Goal: Find specific page/section: Find specific page/section

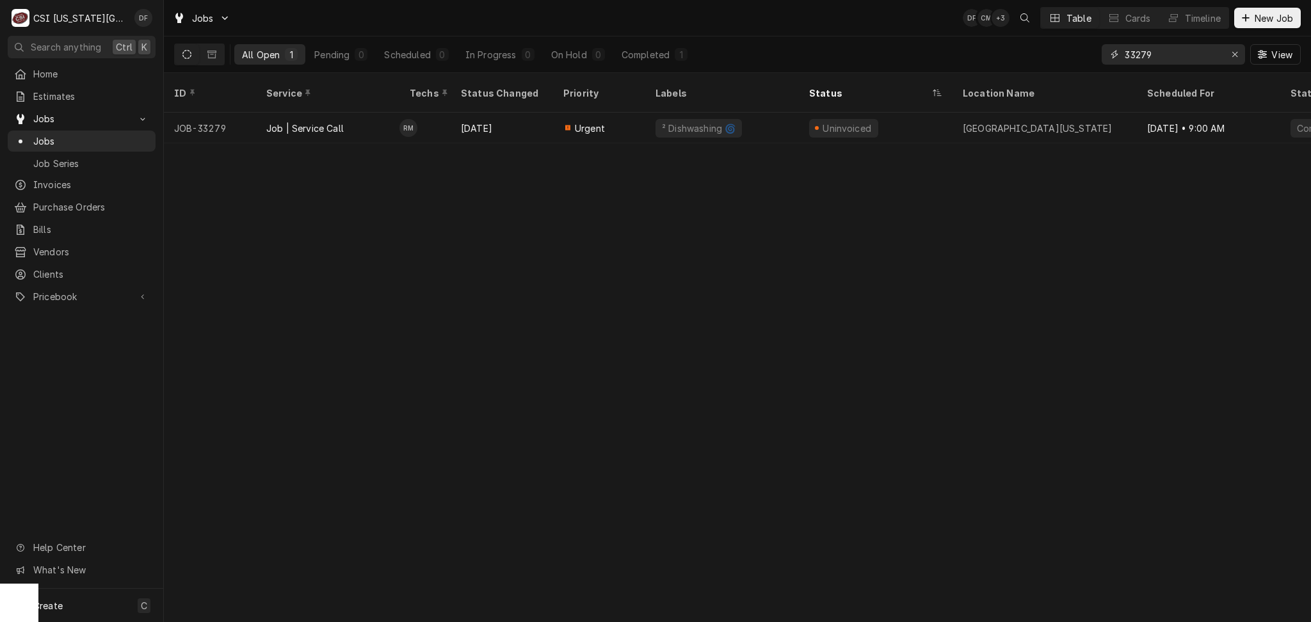
drag, startPoint x: 1166, startPoint y: 58, endPoint x: 1071, endPoint y: 56, distance: 95.4
click at [1072, 56] on div "All Open 1 Pending 0 Scheduled 0 In Progress 0 On Hold 0 Completed 1 33279 View" at bounding box center [737, 54] width 1127 height 36
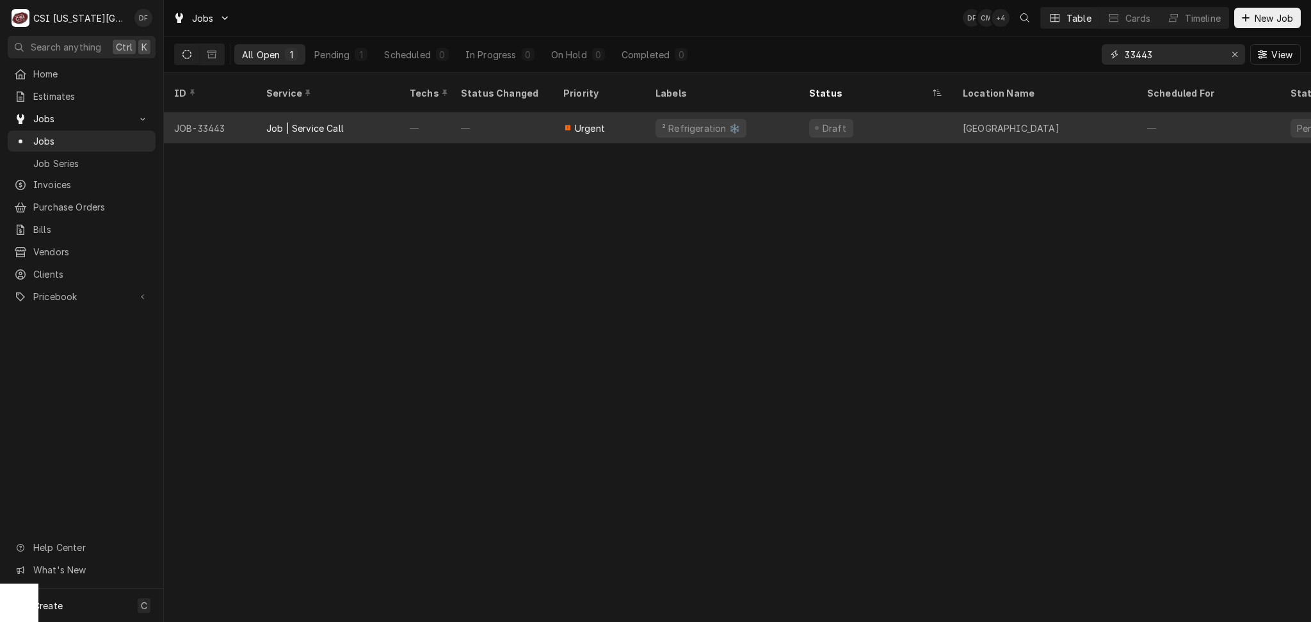
type input "33443"
click at [342, 122] on div "Job | Service Call" at bounding box center [304, 128] width 77 height 13
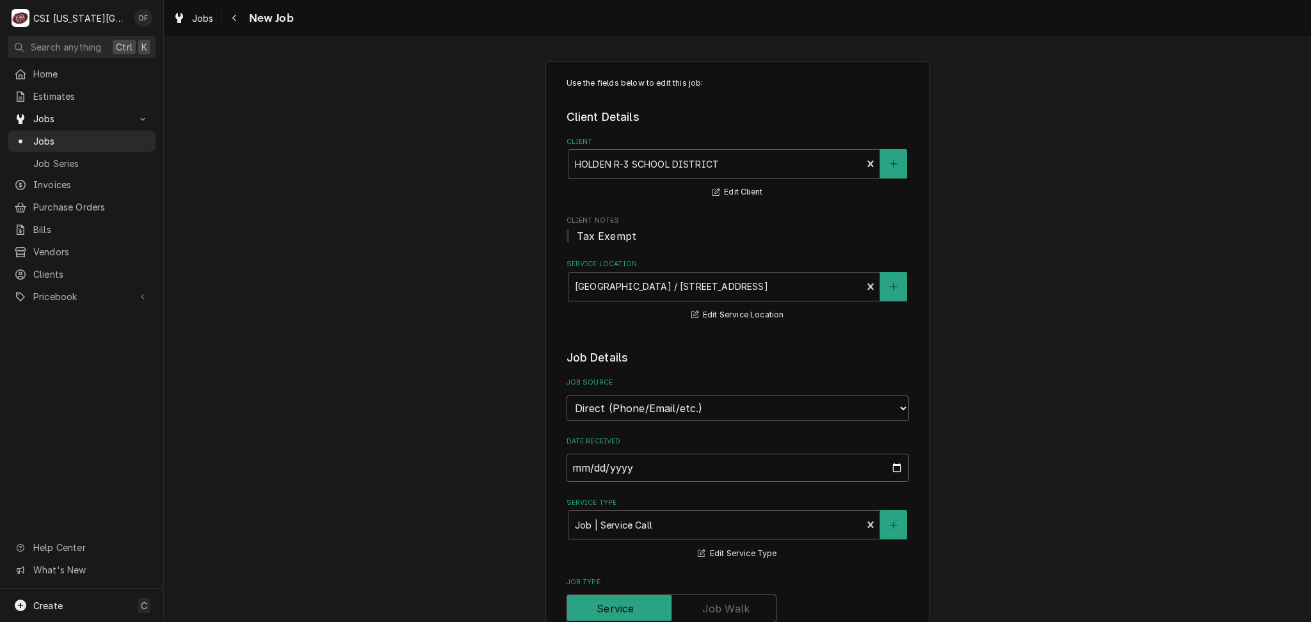
type textarea "x"
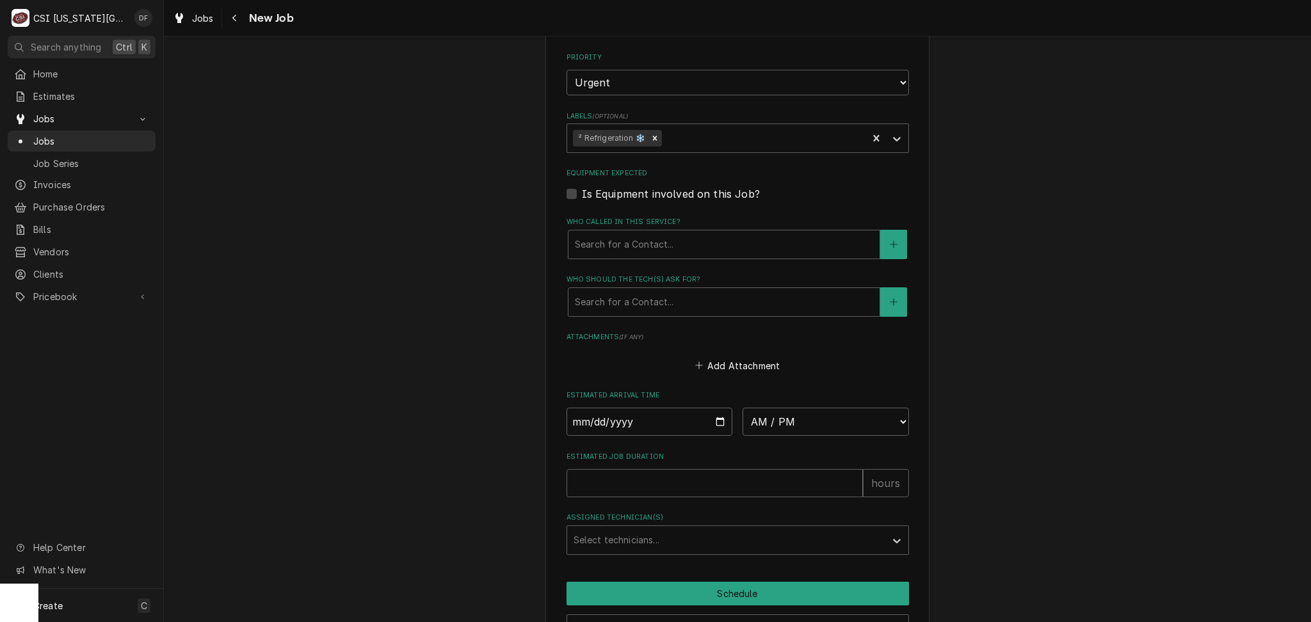
scroll to position [842, 0]
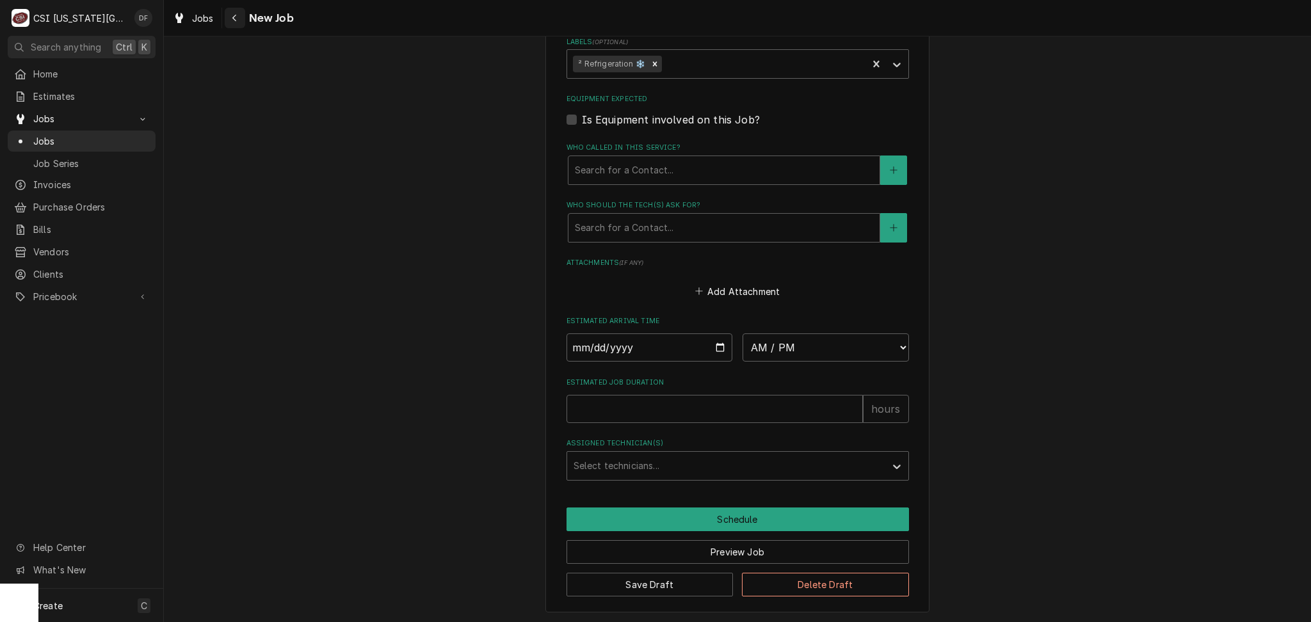
click at [236, 13] on icon "Navigate back" at bounding box center [235, 17] width 6 height 9
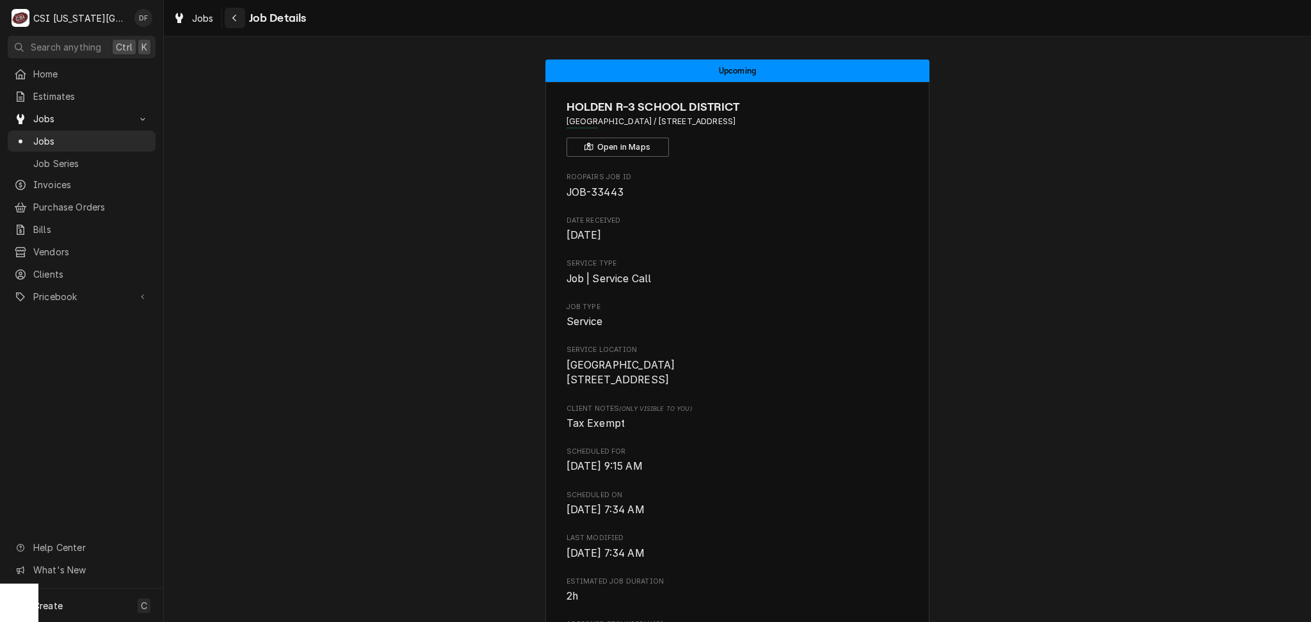
click at [230, 15] on div "Navigate back" at bounding box center [235, 18] width 13 height 13
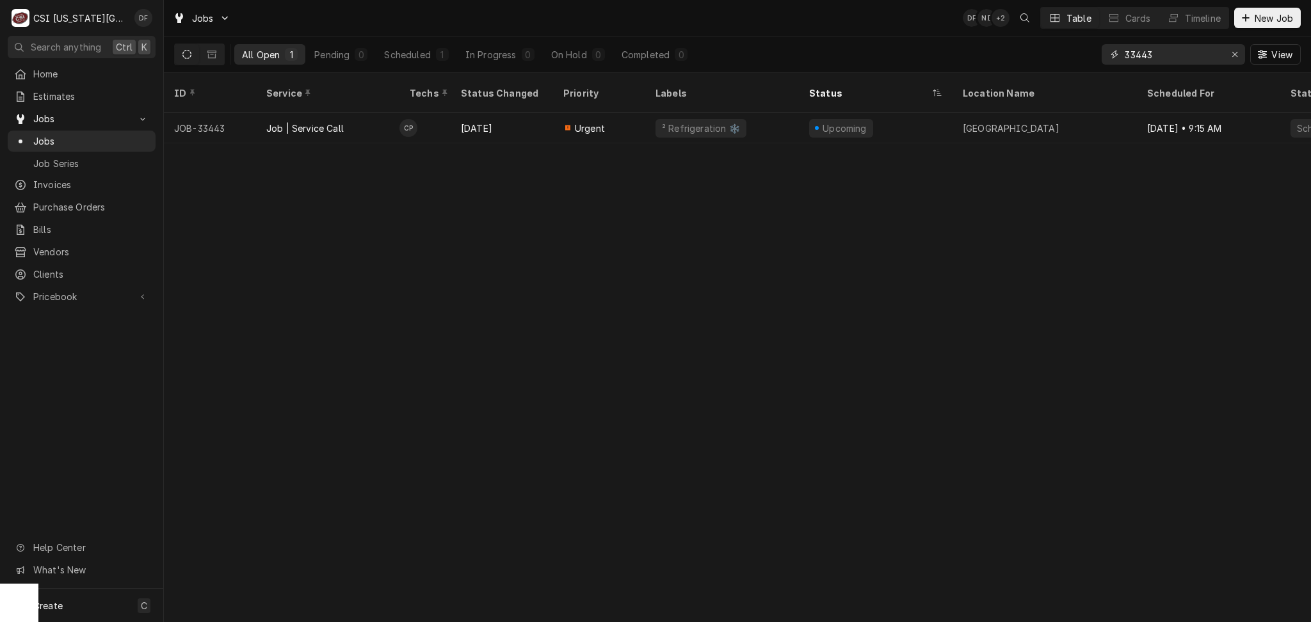
drag, startPoint x: 1209, startPoint y: 60, endPoint x: 1091, endPoint y: 57, distance: 117.8
click at [1091, 57] on div "All Open 1 Pending 0 Scheduled 1 In Progress 0 On Hold 0 Completed 0 33443 View" at bounding box center [737, 54] width 1127 height 36
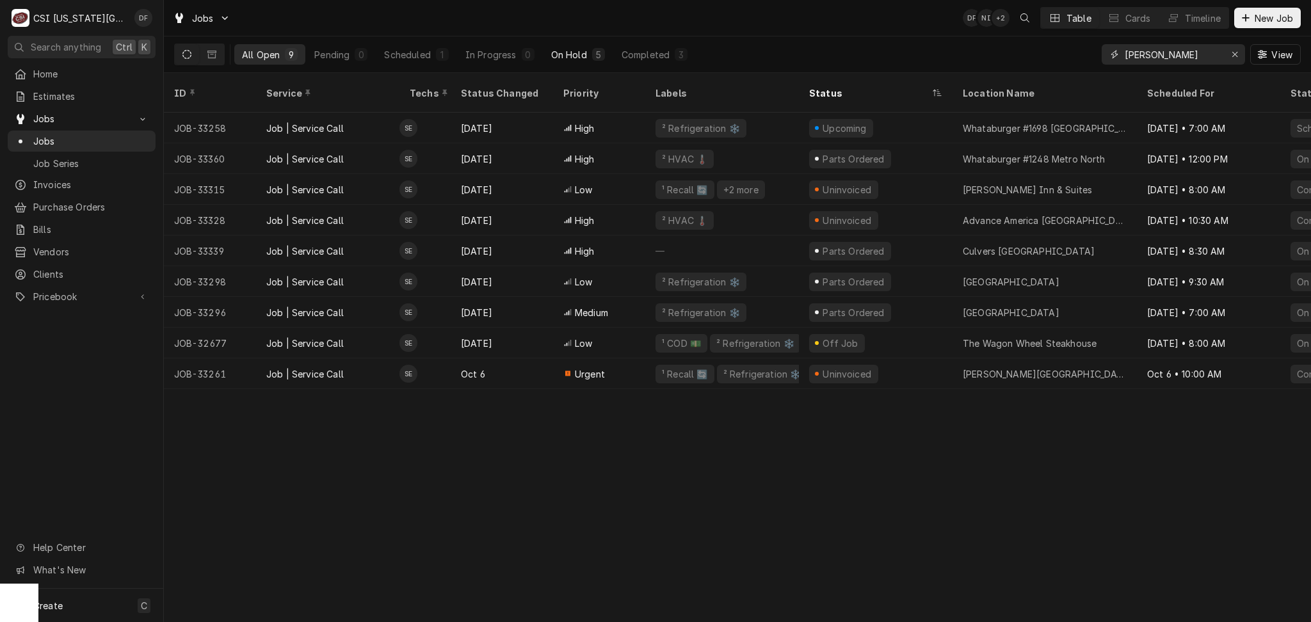
type input "steve"
click at [566, 54] on div "On Hold" at bounding box center [569, 54] width 36 height 13
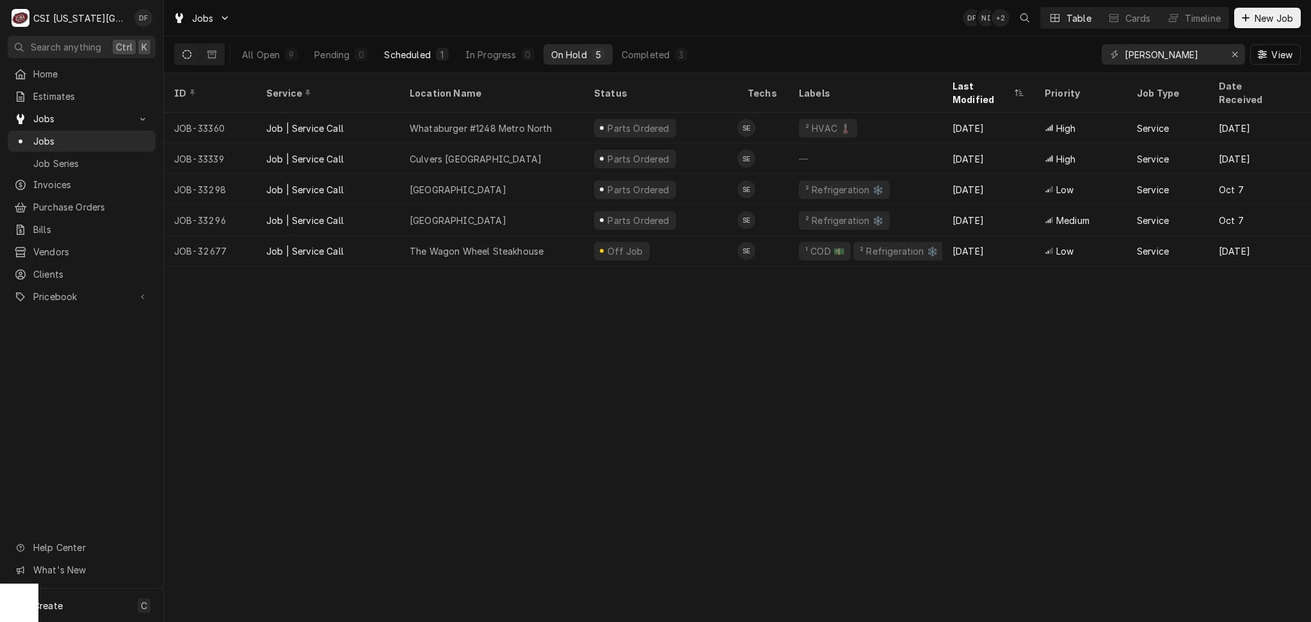
click at [407, 49] on div "Scheduled" at bounding box center [407, 54] width 46 height 13
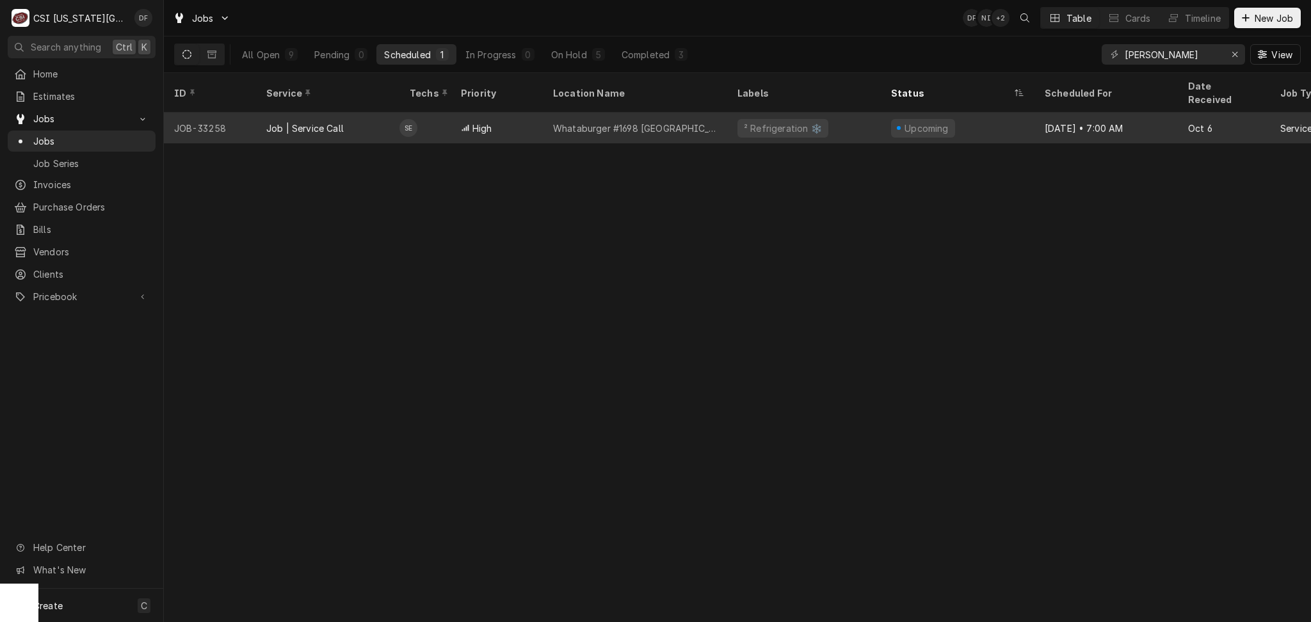
click at [618, 120] on div "Whataburger #1698 Blue Springs" at bounding box center [635, 128] width 184 height 31
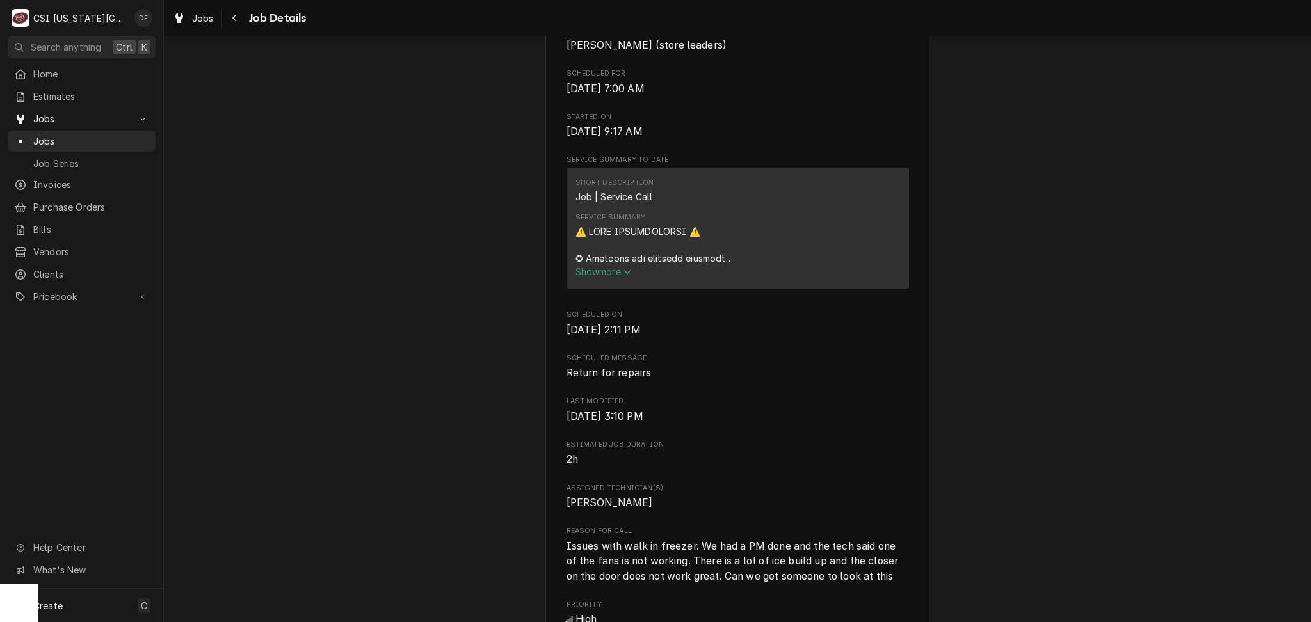
scroll to position [682, 0]
click at [612, 262] on span "Show more" at bounding box center [604, 267] width 56 height 11
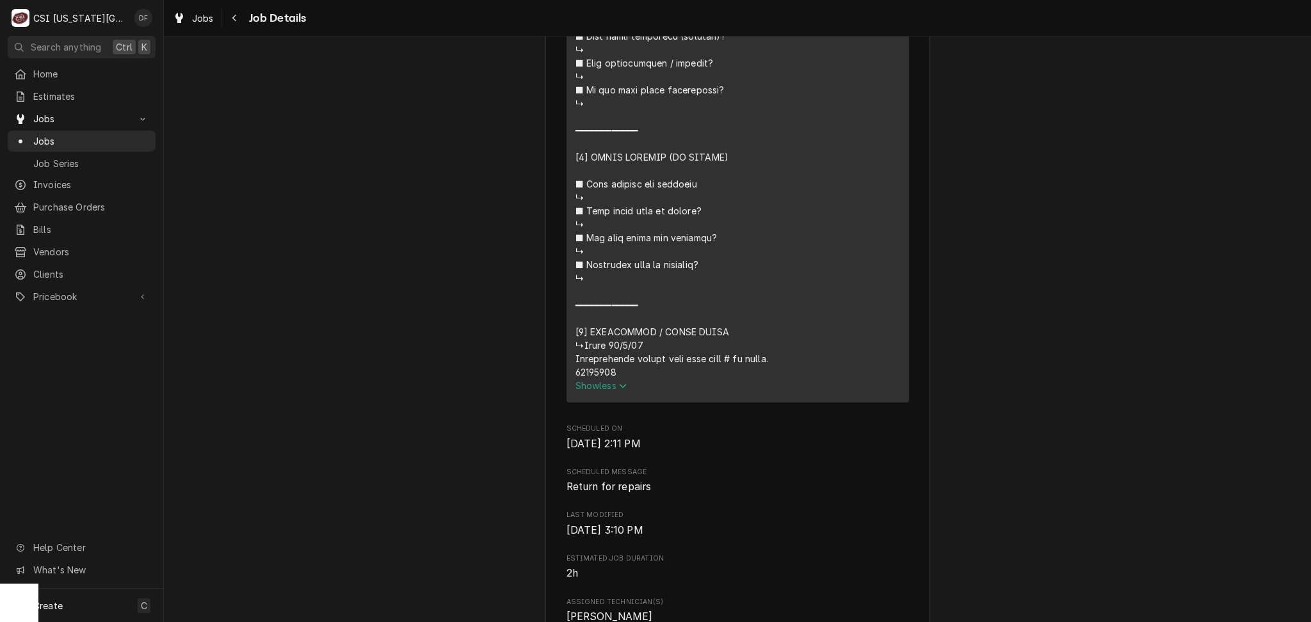
scroll to position [1536, 0]
drag, startPoint x: 611, startPoint y: 339, endPoint x: 561, endPoint y: 339, distance: 50.6
copy div "⚠️ 𝗙𝗢𝗥𝗠 𝗜𝗡𝗦𝗧𝗥𝗨𝗖𝗧𝗜𝗢𝗡𝗦 ⚠️ ✪ 𝗖𝗼𝗺𝗽𝗹𝗲𝘁𝗲 𝗮𝗹𝗹 𝗿𝗲𝗹𝗲𝘃𝗮𝗻𝘁 𝘀𝗲𝗰𝘁𝗶𝗼𝗻𝘀 ✪ 𝗣𝗿𝗼𝘃𝗶𝗱𝗲 𝗱𝗲𝘁𝗮𝗶𝗹𝗲𝗱 𝗮𝗻𝘀…"
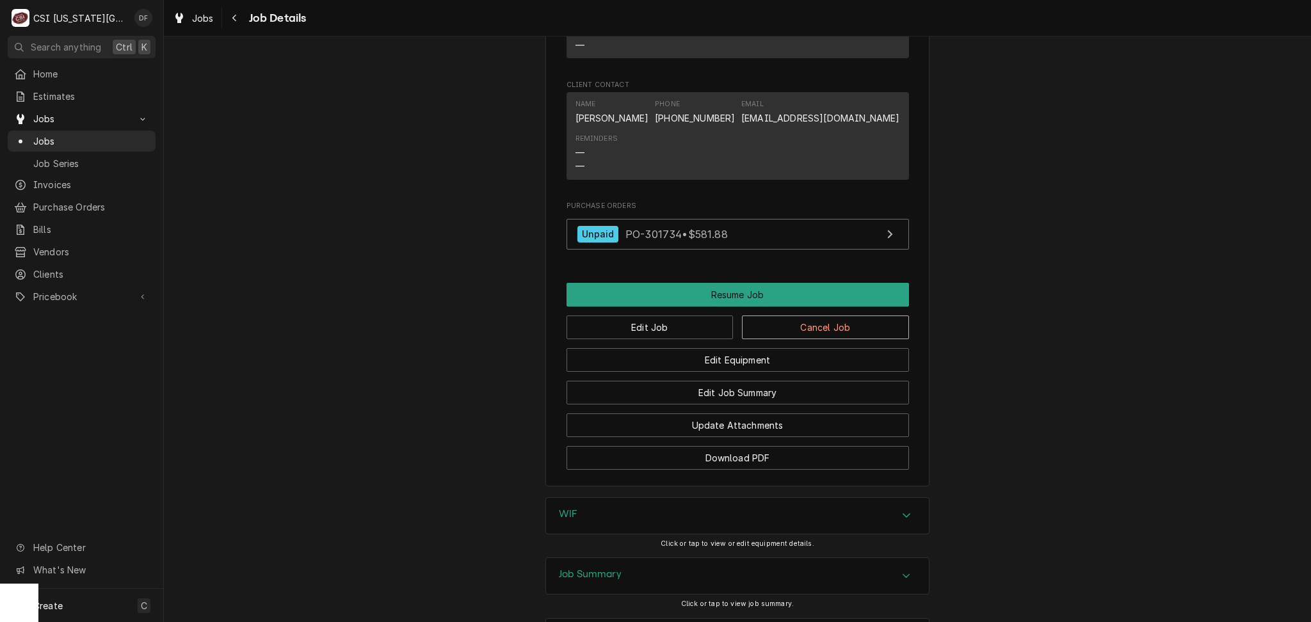
scroll to position [2561, 0]
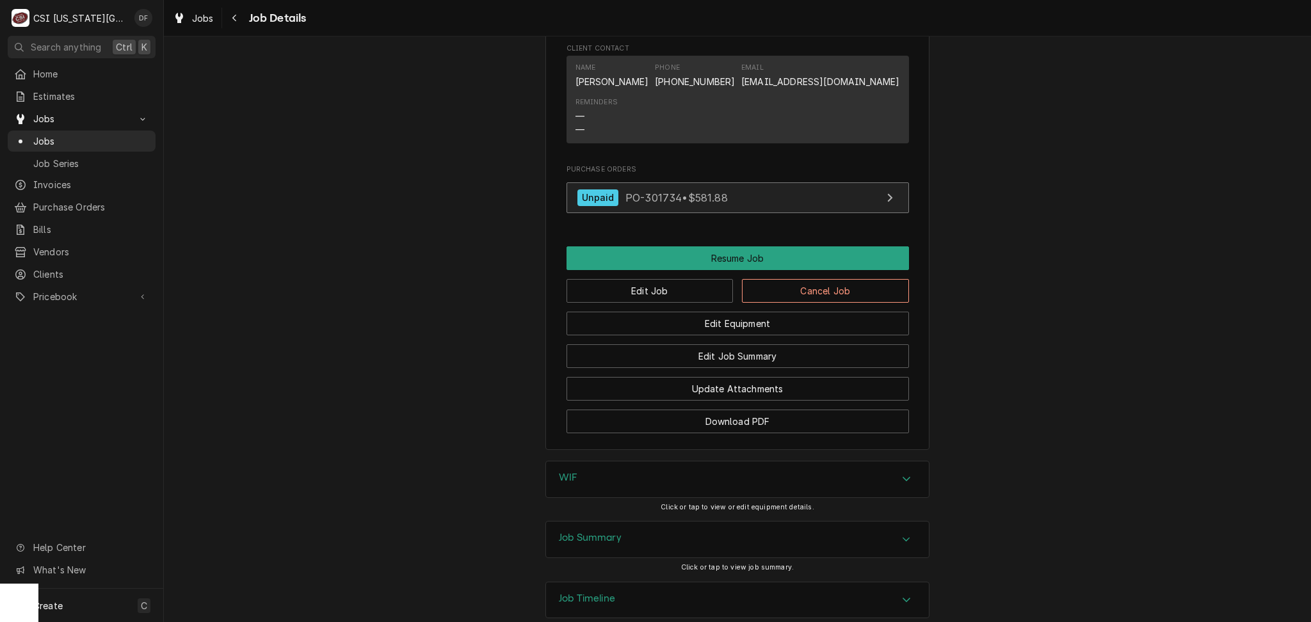
click at [725, 182] on link "Unpaid PO-301734 • $581.88" at bounding box center [738, 197] width 342 height 31
click at [234, 22] on div "Navigate back" at bounding box center [235, 18] width 13 height 13
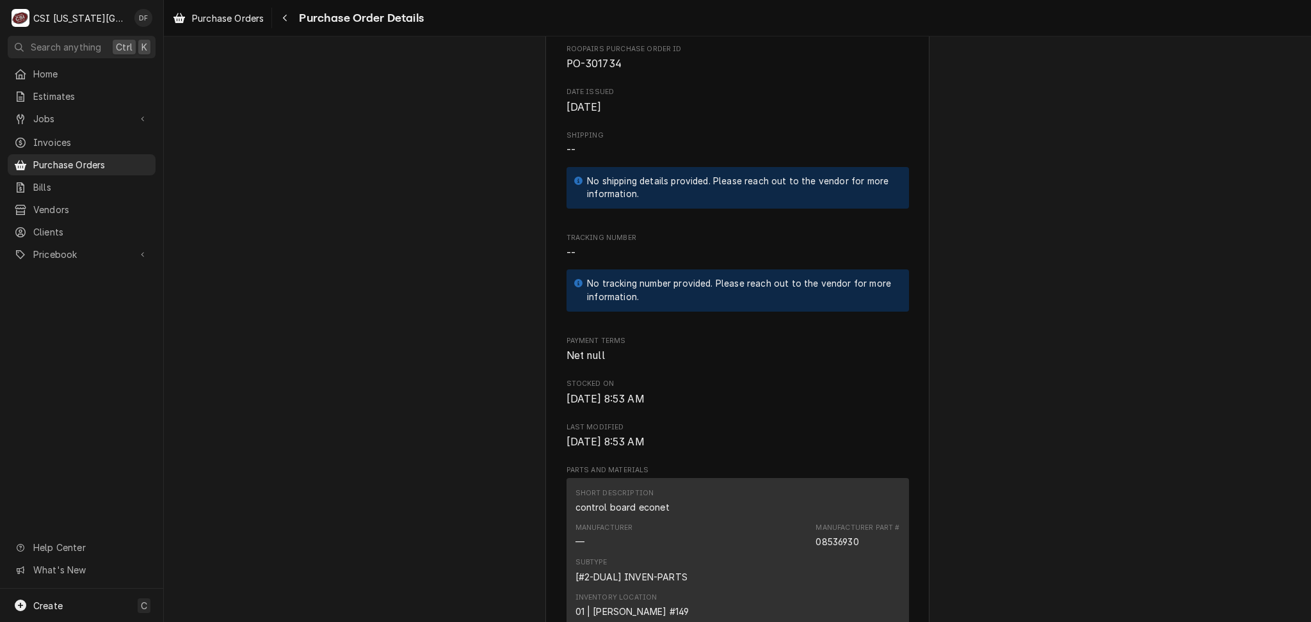
scroll to position [426, 0]
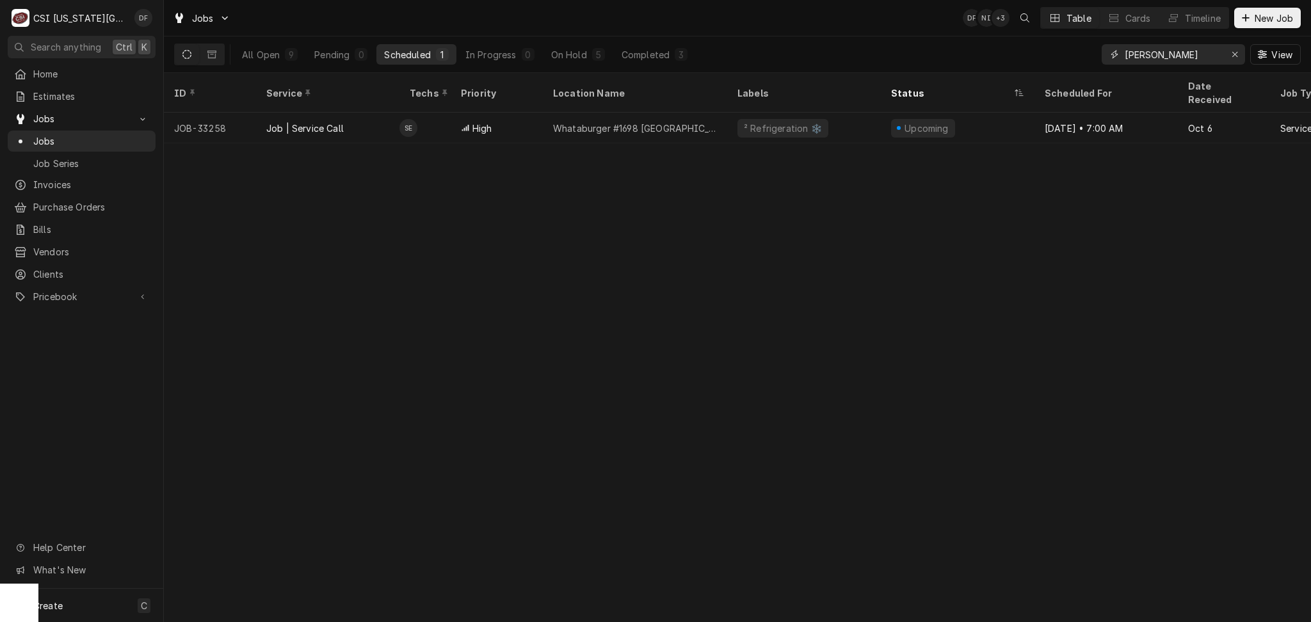
drag, startPoint x: 1166, startPoint y: 56, endPoint x: 1068, endPoint y: 72, distance: 100.0
click at [1068, 72] on div "All Open 9 Pending 0 Scheduled 1 In Progress 0 On Hold 5 Completed 3 steve View" at bounding box center [737, 54] width 1147 height 36
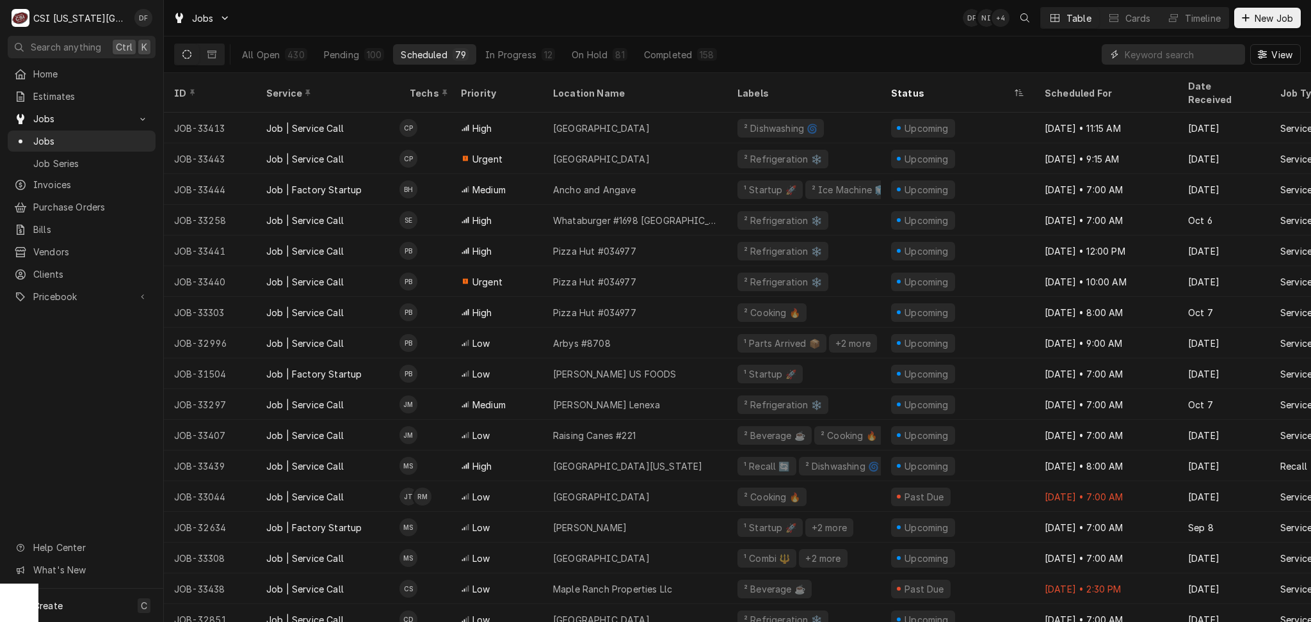
click at [1169, 57] on input "Dynamic Content Wrapper" at bounding box center [1182, 54] width 114 height 20
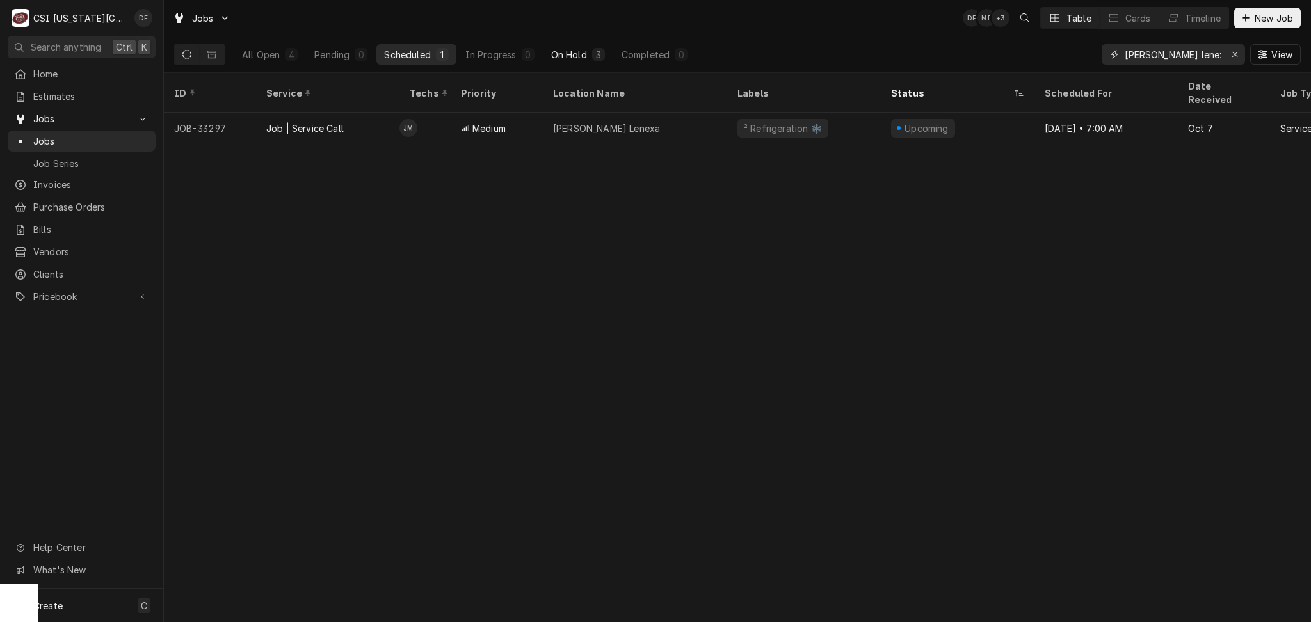
type input "jack stack lenexa"
click at [578, 60] on div "On Hold" at bounding box center [569, 54] width 36 height 13
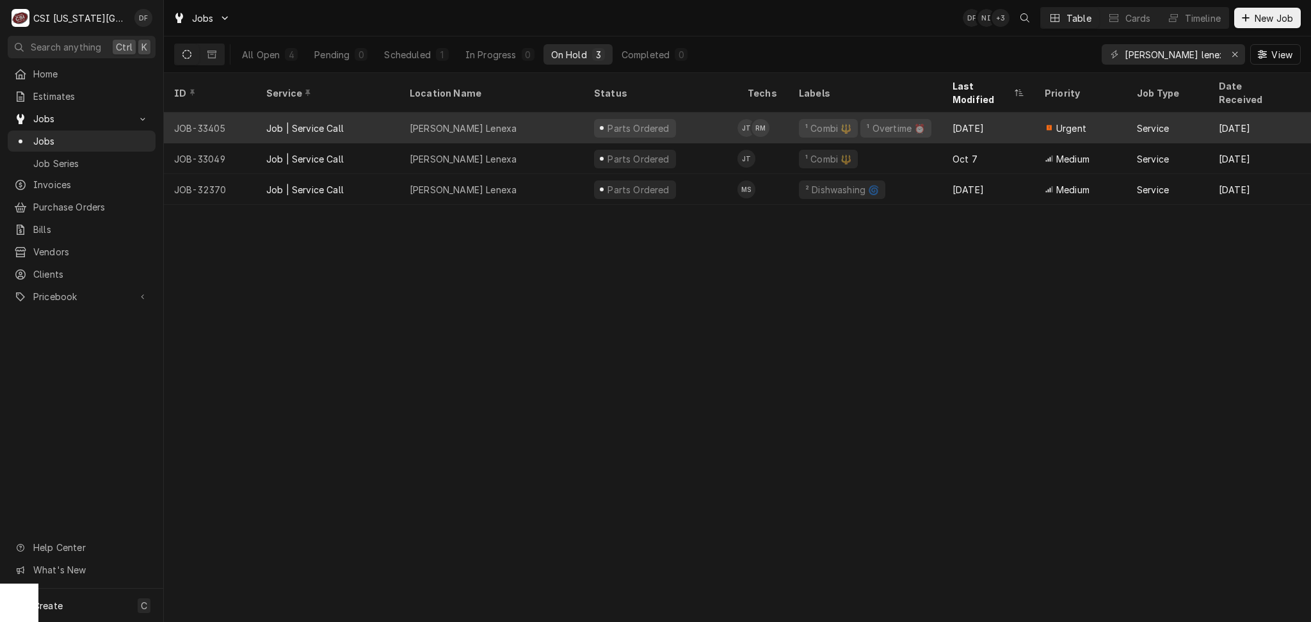
click at [722, 113] on div "Parts Ordered" at bounding box center [661, 128] width 154 height 31
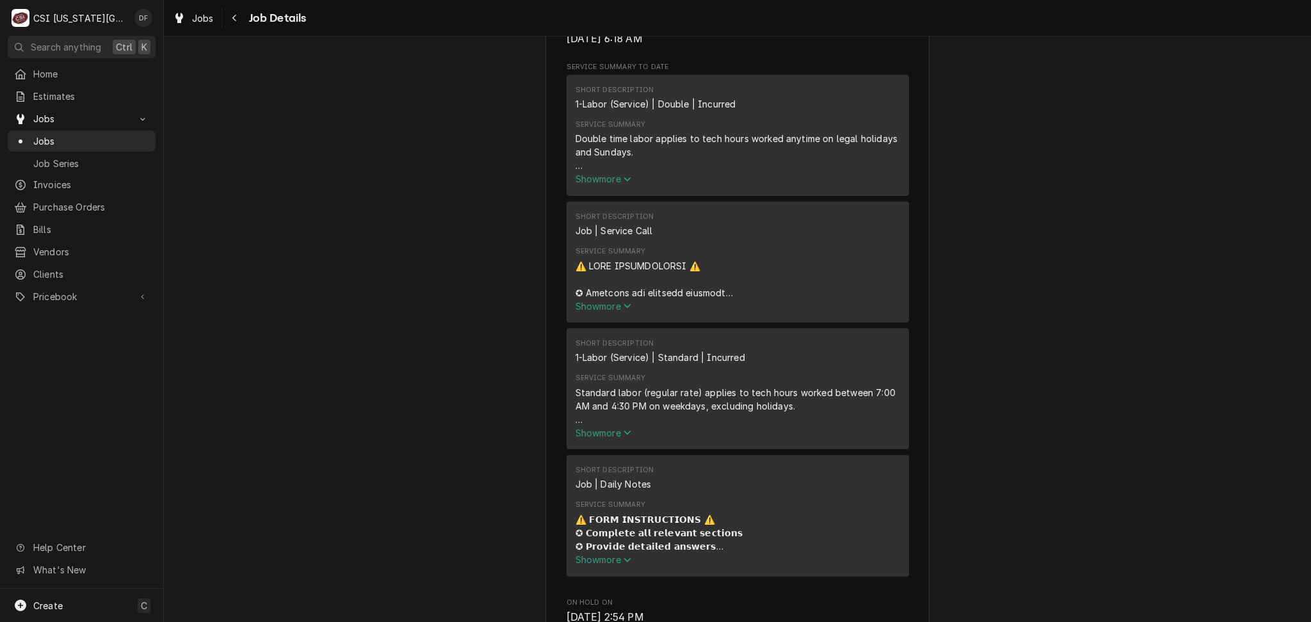
scroll to position [768, 0]
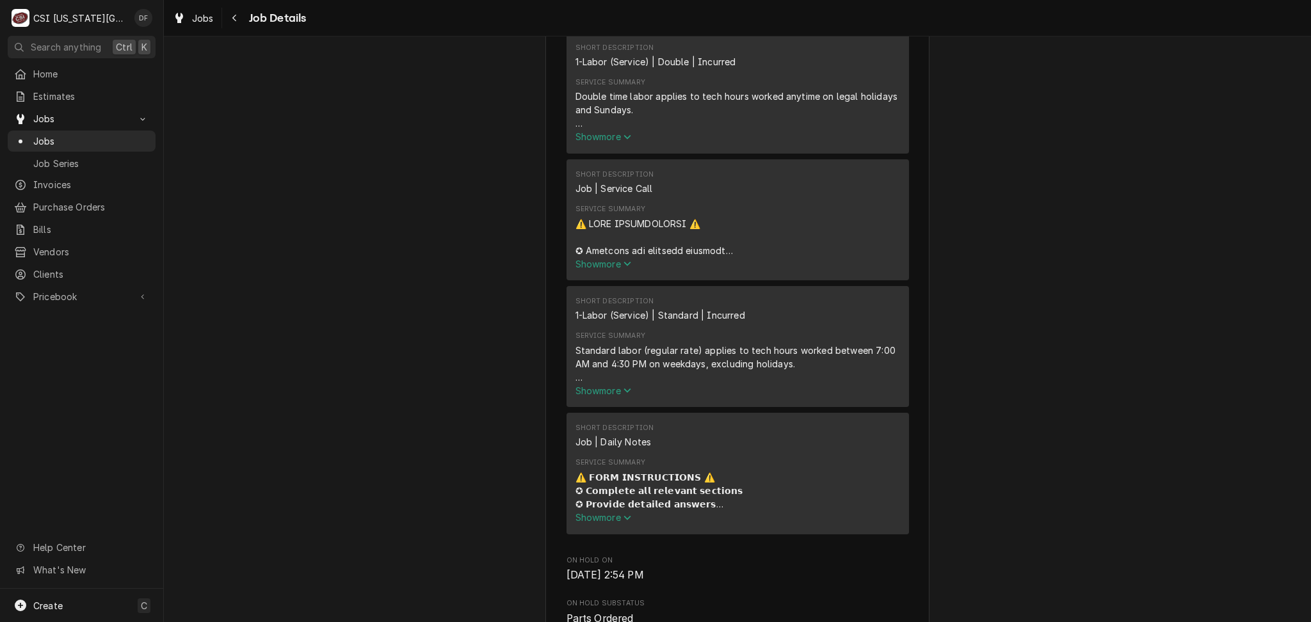
click at [600, 515] on span "Show more" at bounding box center [604, 517] width 56 height 11
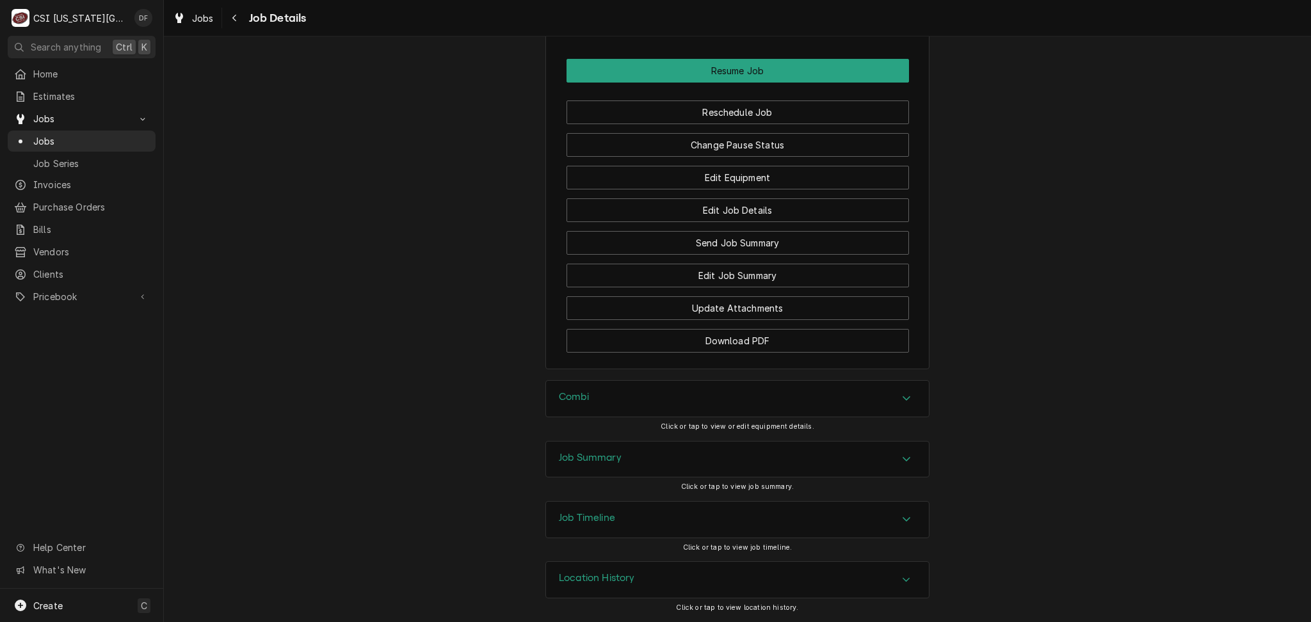
scroll to position [2598, 0]
click at [611, 390] on div "Combi" at bounding box center [737, 399] width 383 height 36
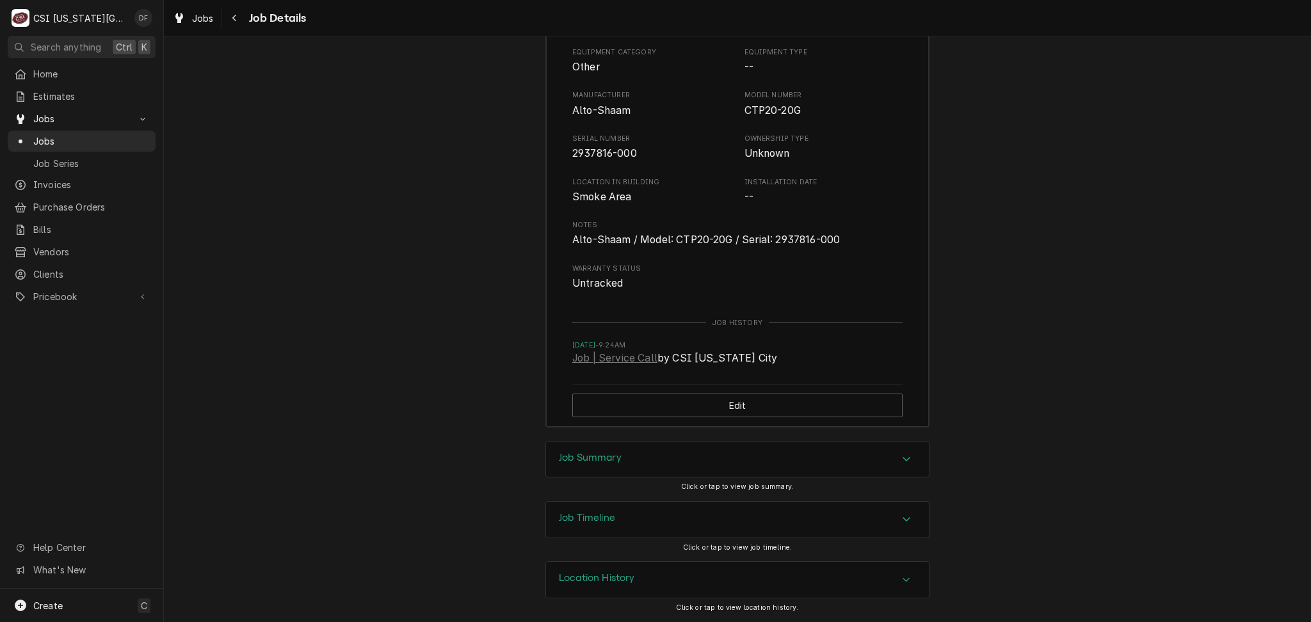
scroll to position [2982, 0]
click at [602, 362] on link "Job | Service Call" at bounding box center [614, 358] width 85 height 15
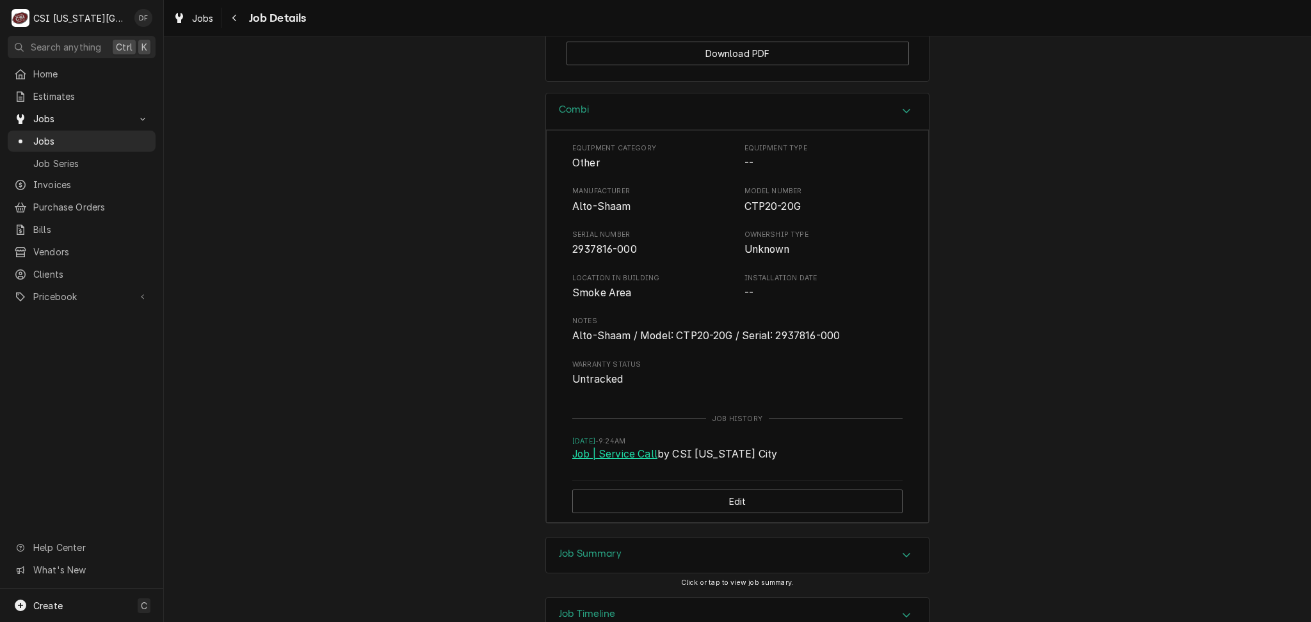
scroll to position [2902, 0]
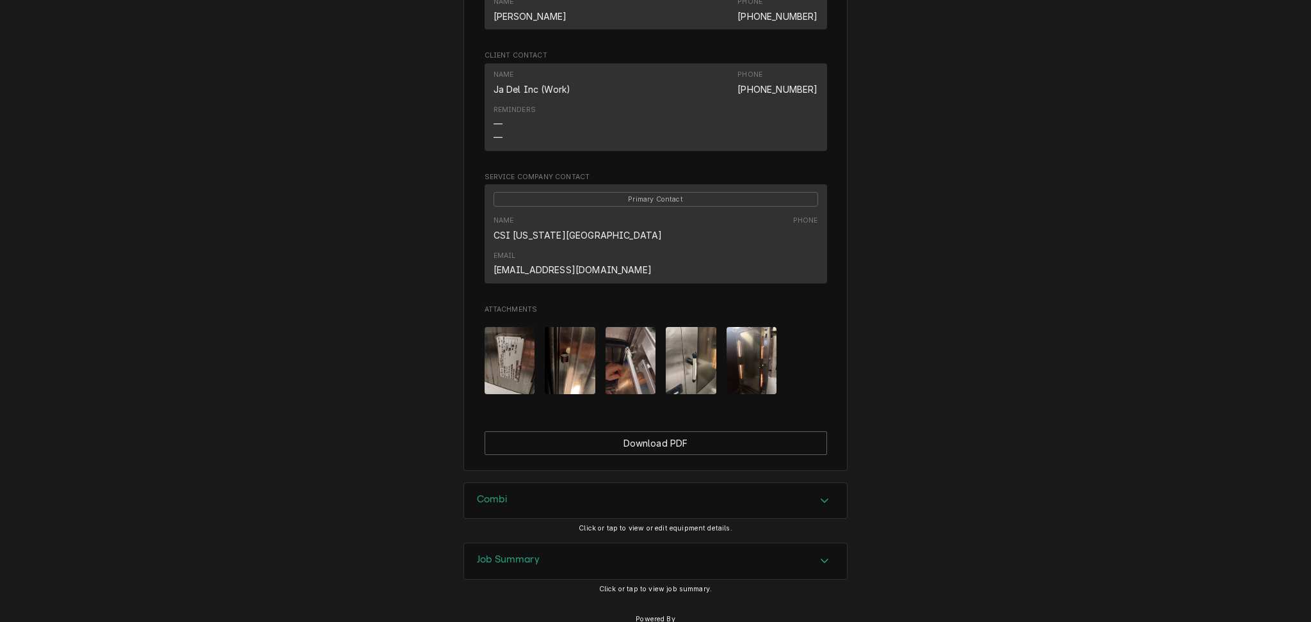
scroll to position [1056, 0]
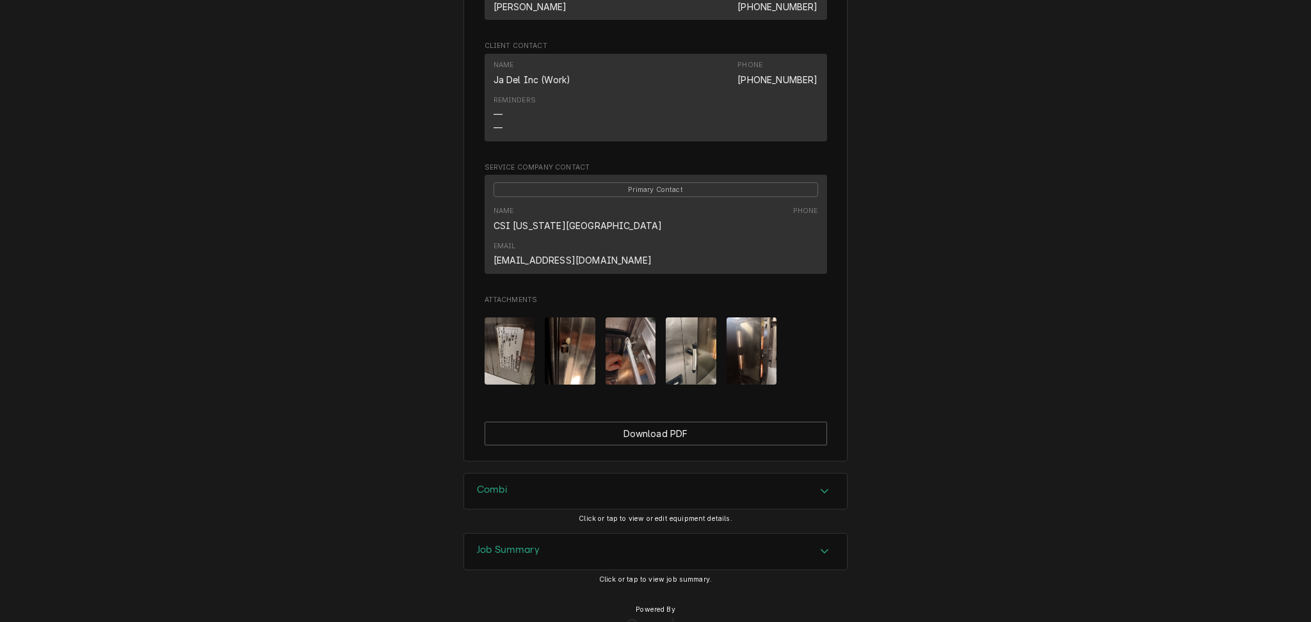
click at [743, 318] on img "Attachments" at bounding box center [752, 351] width 51 height 67
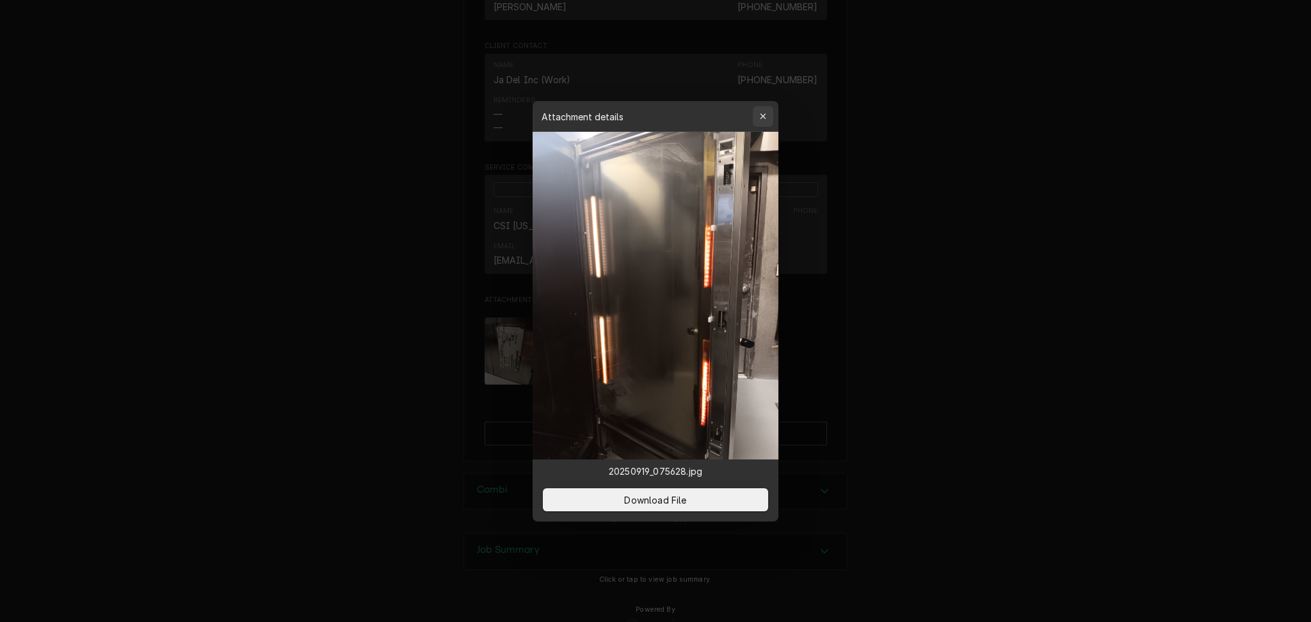
click at [768, 108] on button "button" at bounding box center [763, 116] width 20 height 20
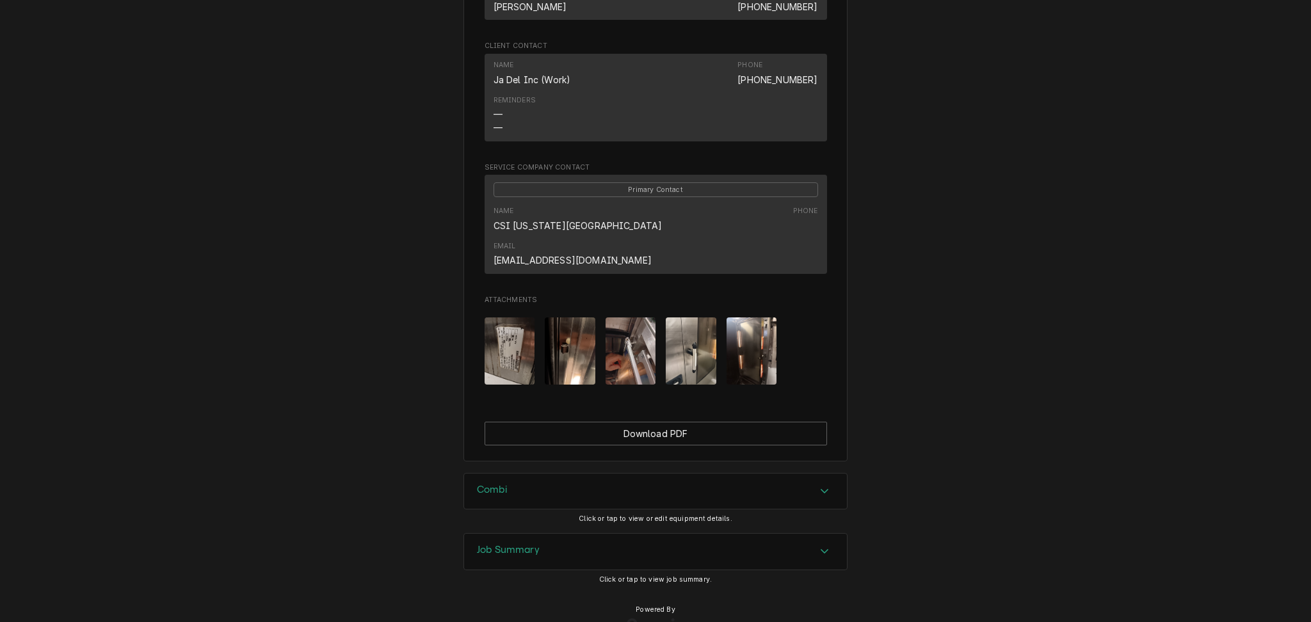
click at [533, 544] on h3 "Job Summary" at bounding box center [508, 550] width 63 height 12
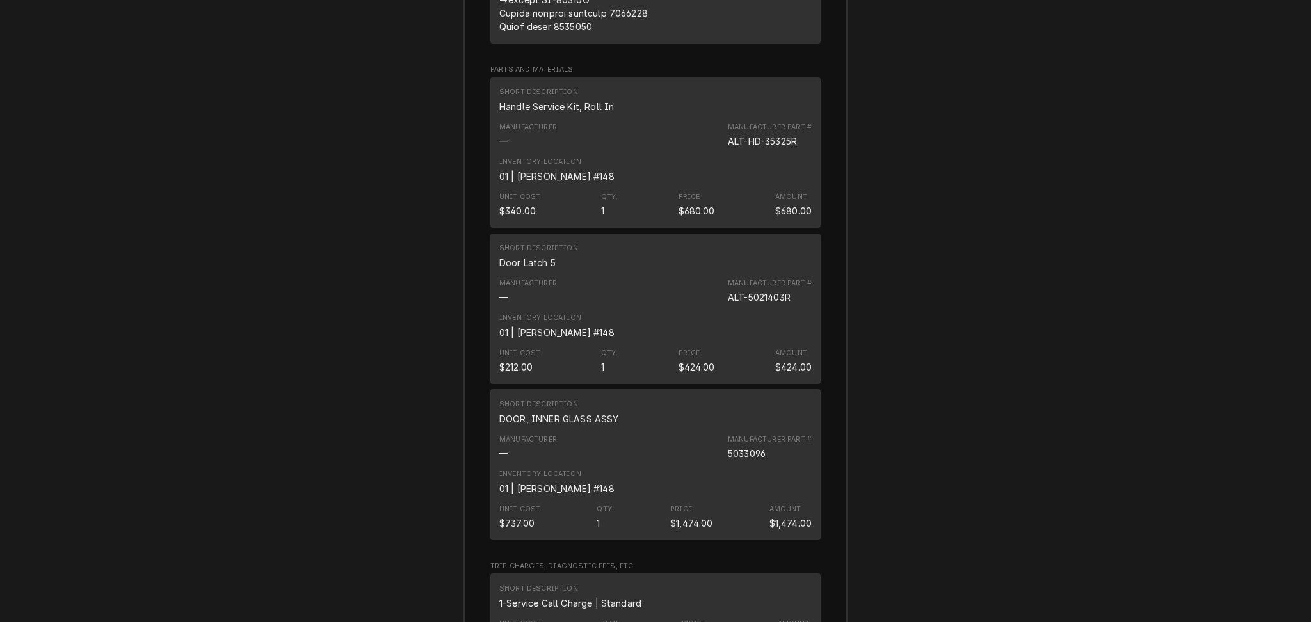
scroll to position [3531, 0]
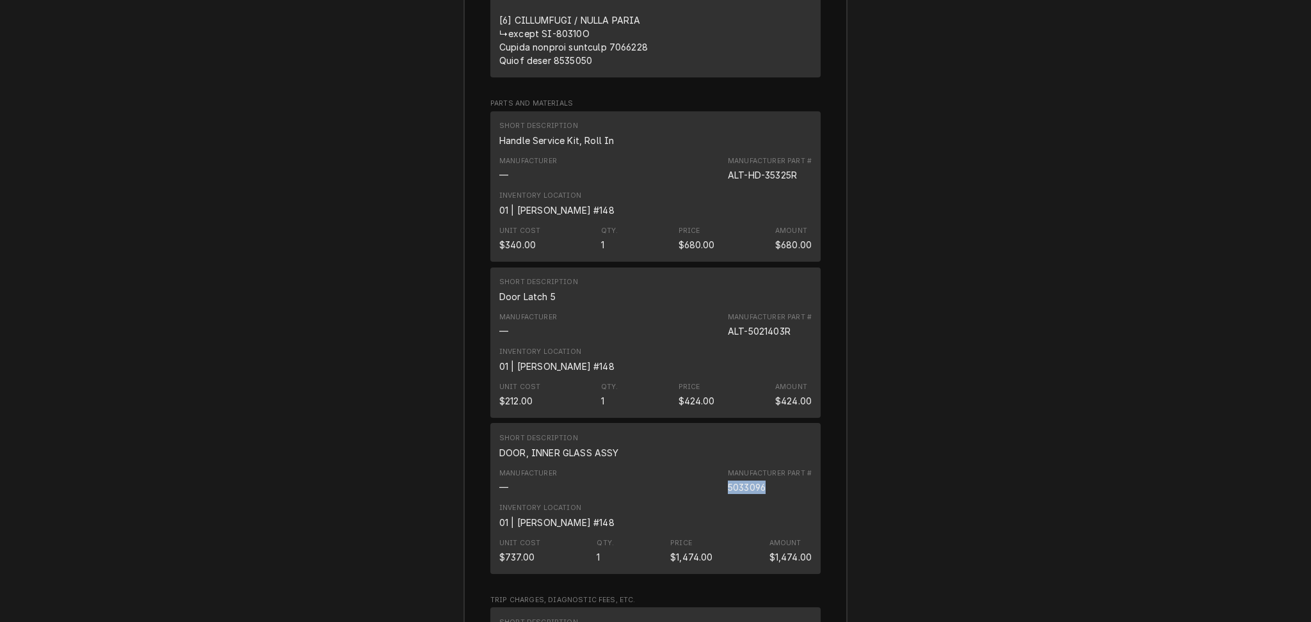
drag, startPoint x: 720, startPoint y: 449, endPoint x: 764, endPoint y: 459, distance: 45.2
click at [764, 464] on div "Manufacturer — Manufacturer Part # 5033096" at bounding box center [655, 481] width 312 height 35
copy div "5033096"
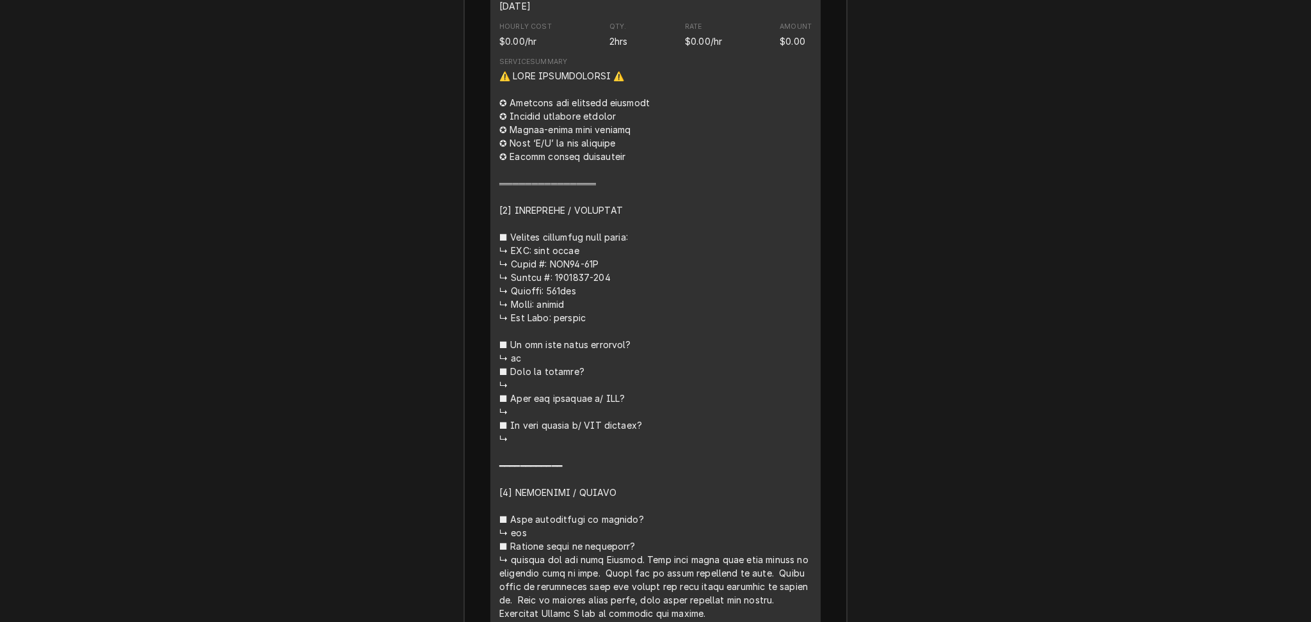
scroll to position [2506, 0]
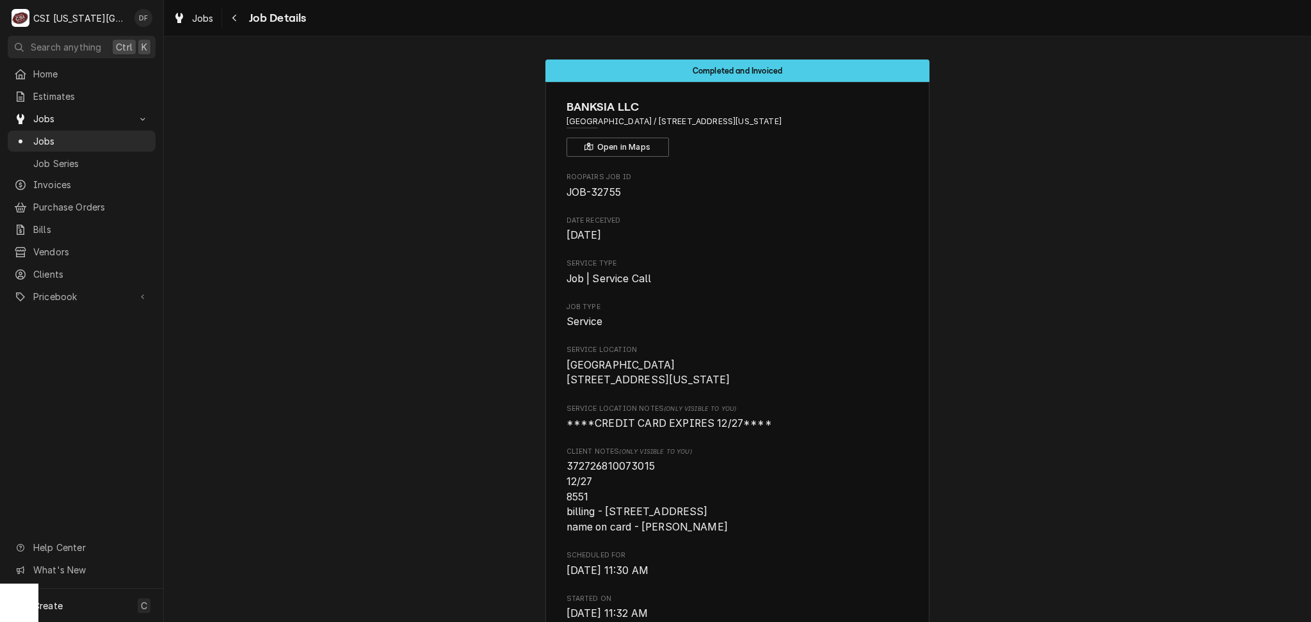
scroll to position [609, 0]
